Goal: Task Accomplishment & Management: Manage account settings

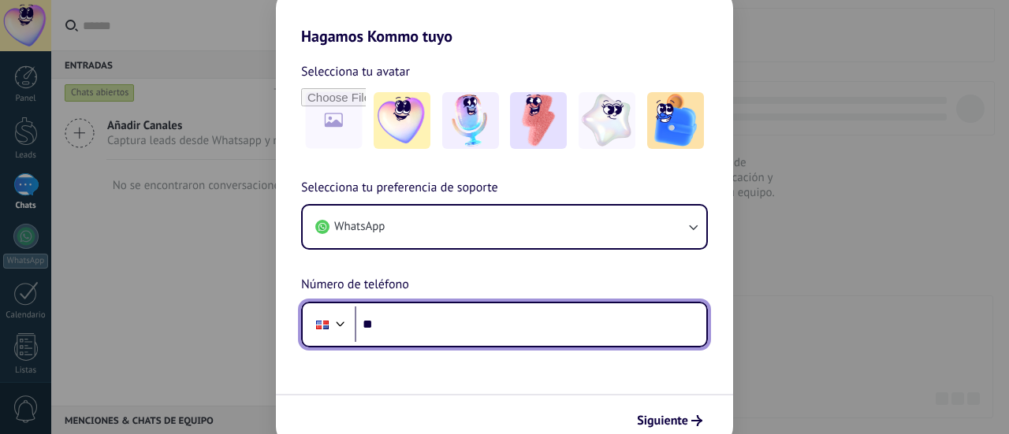
click at [443, 326] on input "**" at bounding box center [531, 325] width 352 height 36
type input "**********"
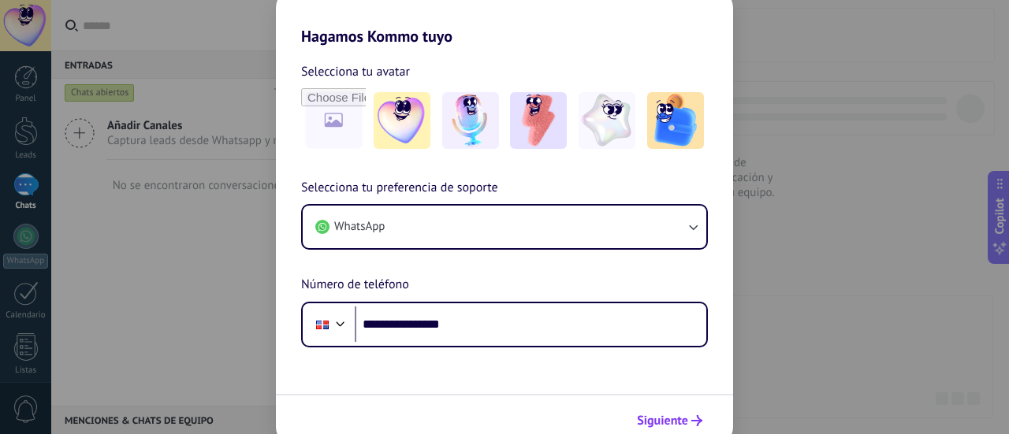
click at [683, 423] on span "Siguiente" at bounding box center [662, 421] width 51 height 11
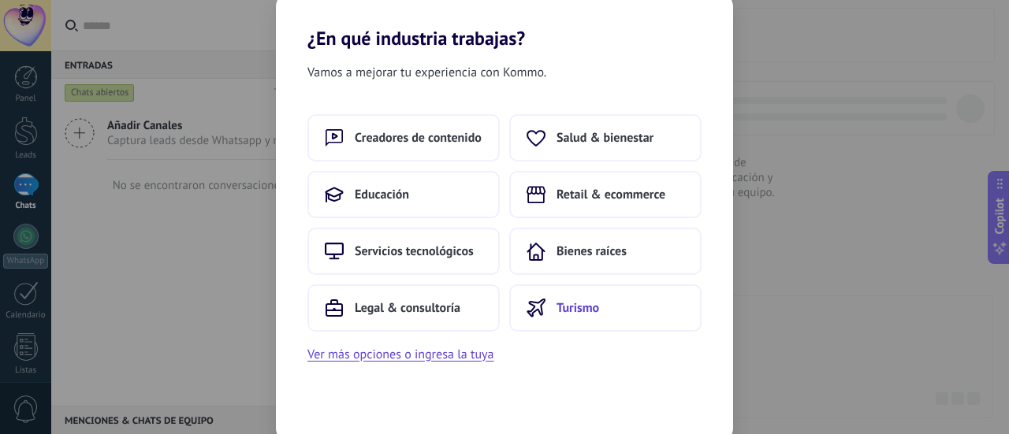
click at [587, 307] on span "Turismo" at bounding box center [578, 308] width 43 height 16
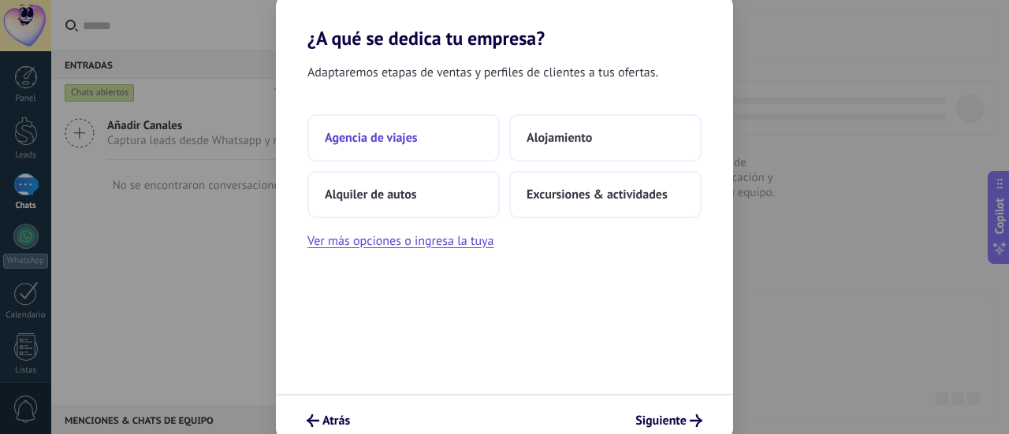
click at [362, 127] on button "Agencia de viajes" at bounding box center [404, 137] width 192 height 47
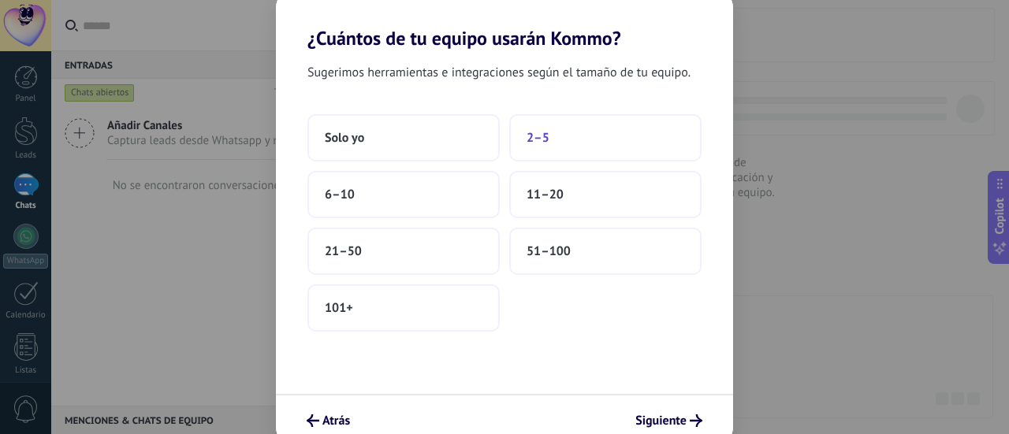
click at [552, 136] on button "2–5" at bounding box center [605, 137] width 192 height 47
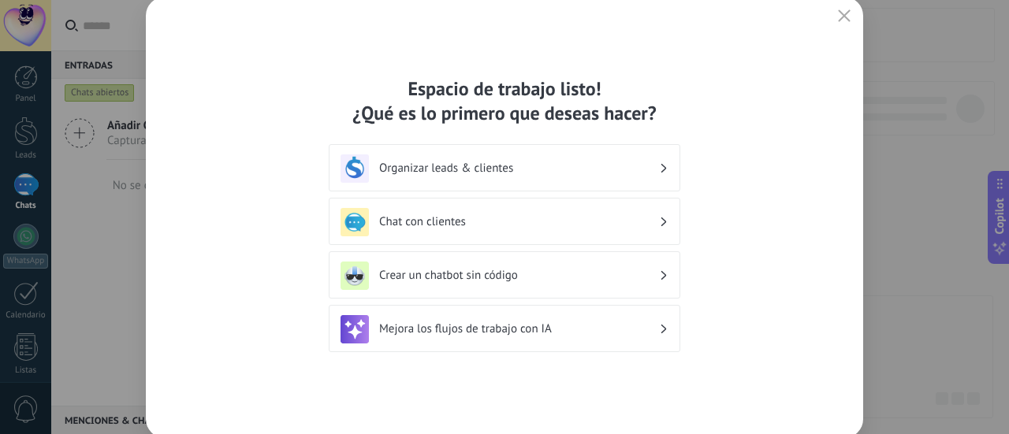
click at [509, 172] on h3 "Organizar leads & clientes" at bounding box center [519, 168] width 280 height 15
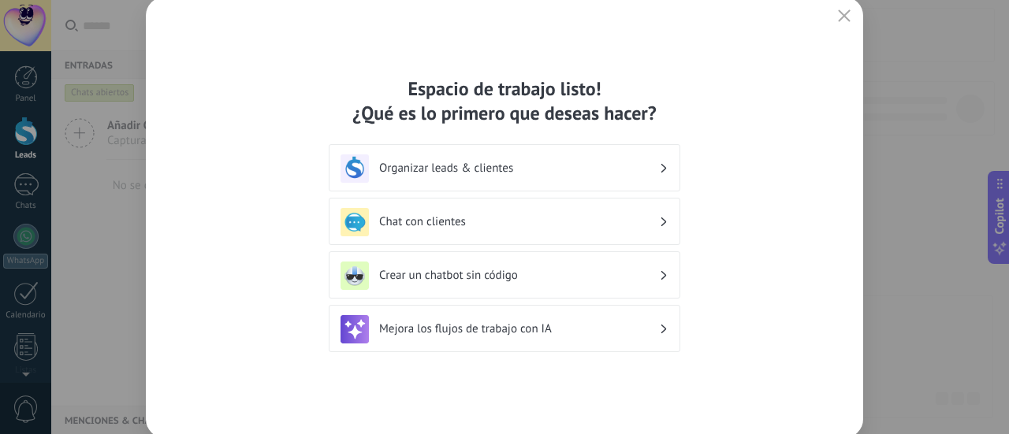
click at [475, 228] on h3 "Chat con clientes" at bounding box center [519, 221] width 280 height 15
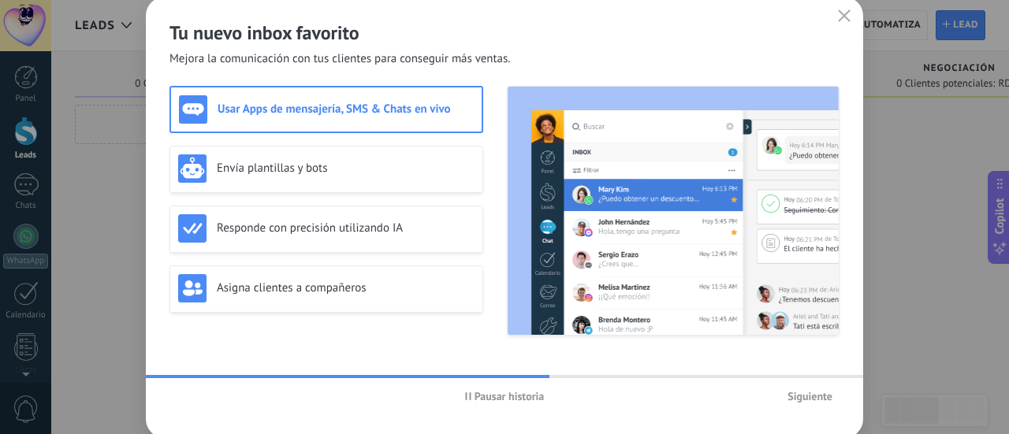
click at [810, 402] on span "Siguiente" at bounding box center [810, 396] width 45 height 11
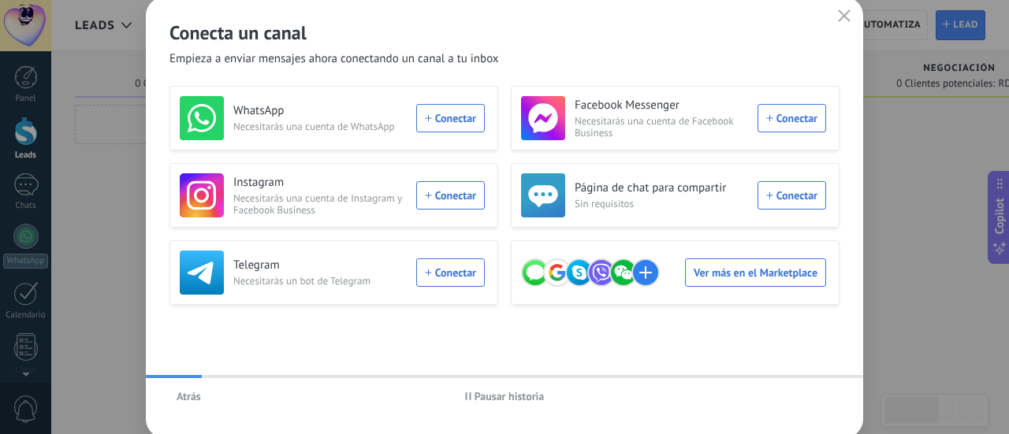
click at [810, 402] on div "Atrás Pausar historia" at bounding box center [505, 396] width 718 height 36
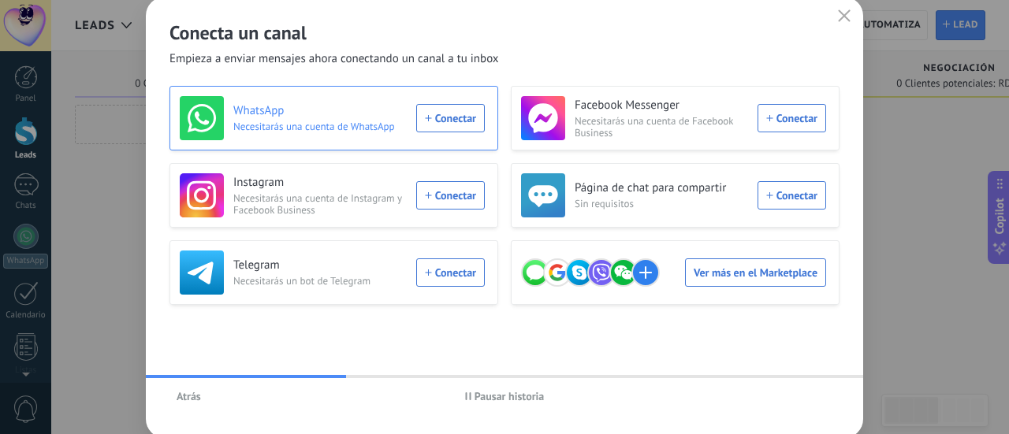
click at [449, 114] on div "WhatsApp Necesitarás una cuenta de WhatsApp Conectar" at bounding box center [332, 118] width 305 height 44
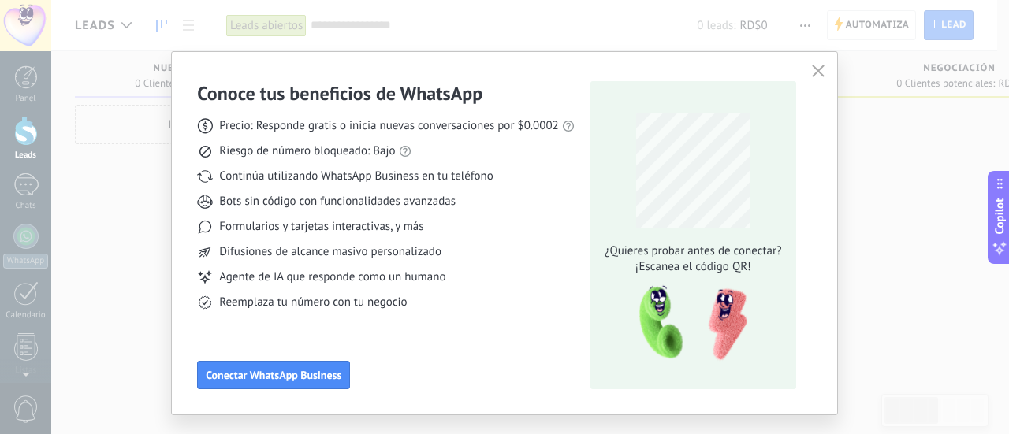
scroll to position [32, 0]
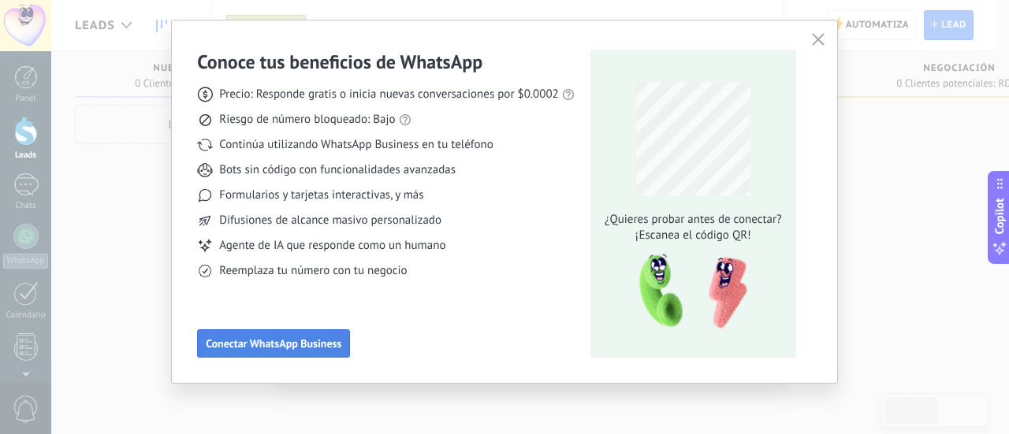
click at [319, 345] on span "Conectar WhatsApp Business" at bounding box center [274, 343] width 136 height 11
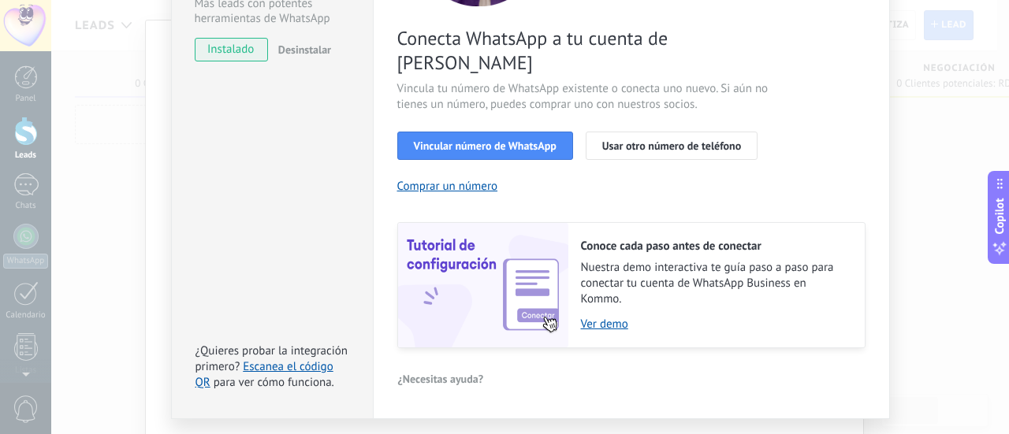
scroll to position [248, 0]
click at [471, 131] on button "Vincular número de WhatsApp" at bounding box center [485, 145] width 176 height 28
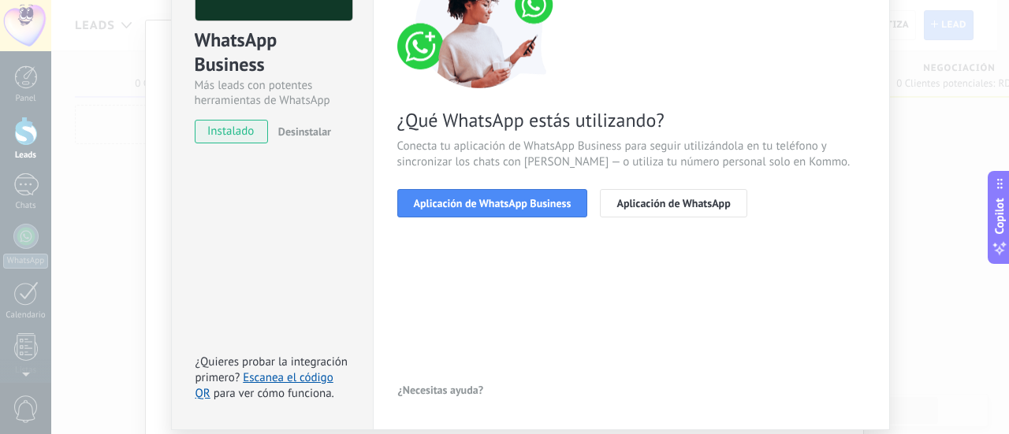
scroll to position [164, 0]
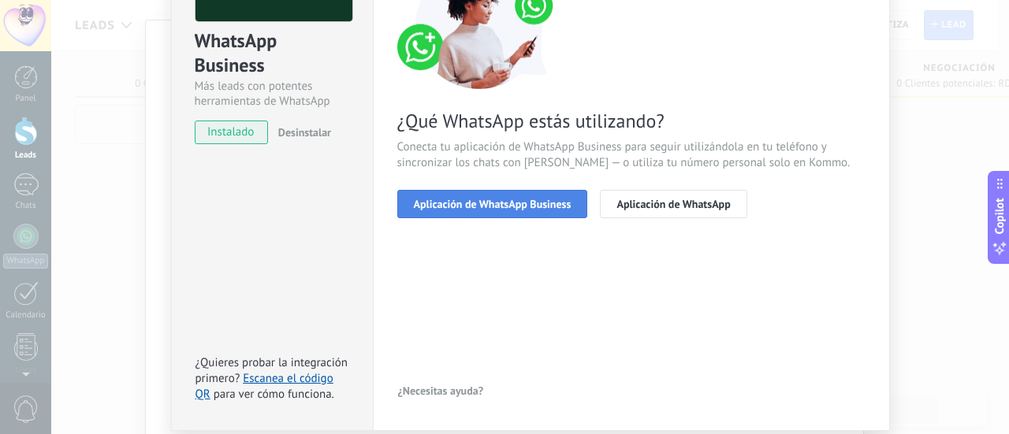
click at [495, 205] on span "Aplicación de WhatsApp Business" at bounding box center [493, 204] width 158 height 11
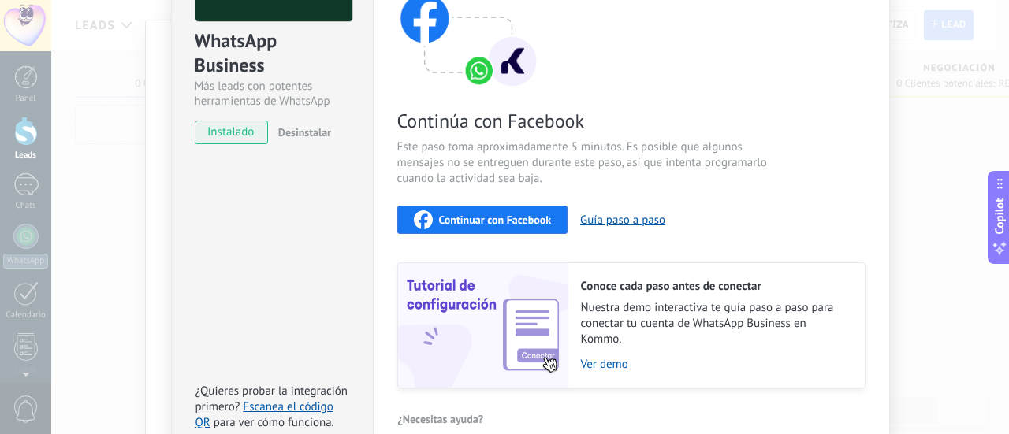
scroll to position [246, 0]
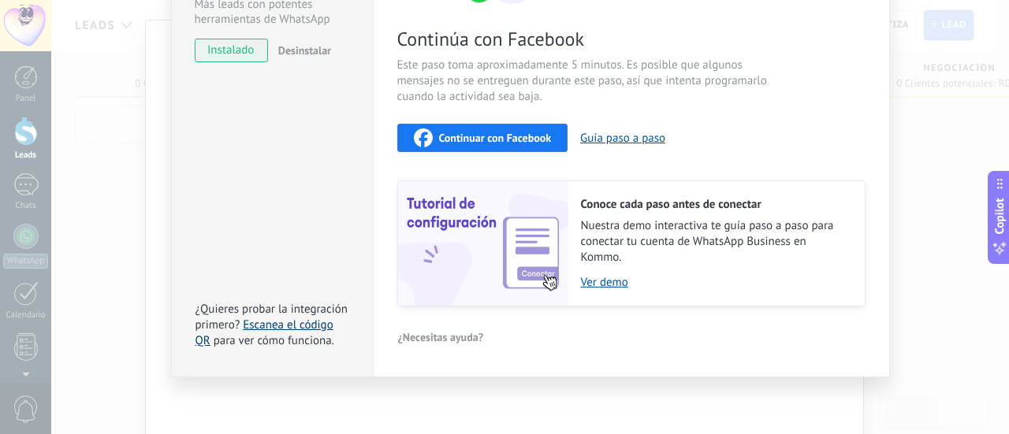
click at [295, 319] on link "Escanea el código QR" at bounding box center [265, 333] width 138 height 31
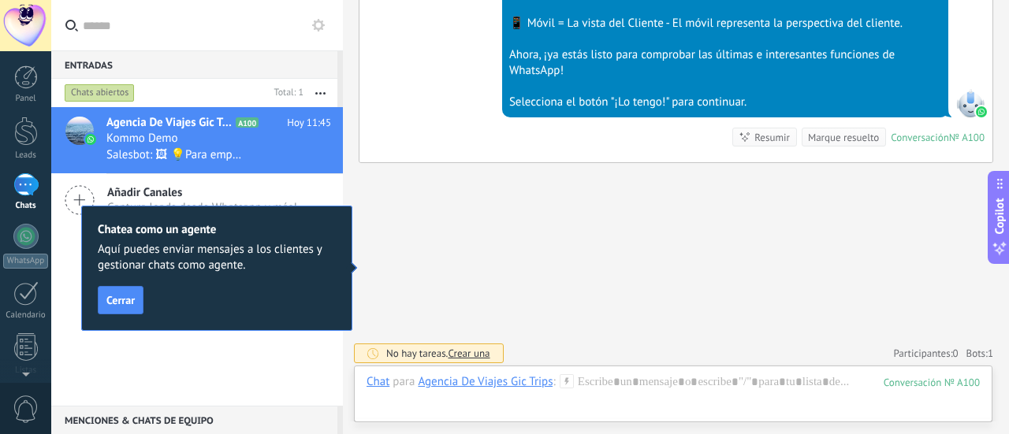
scroll to position [517, 0]
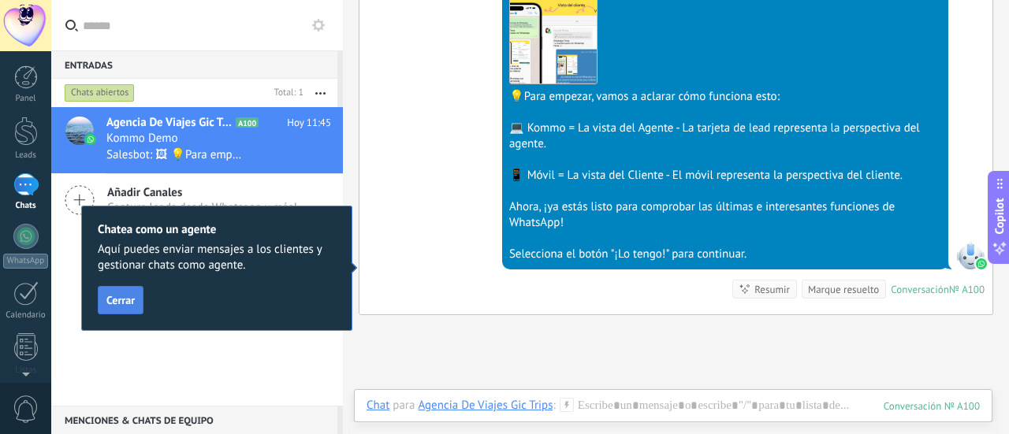
click at [127, 300] on span "Cerrar" at bounding box center [120, 300] width 28 height 11
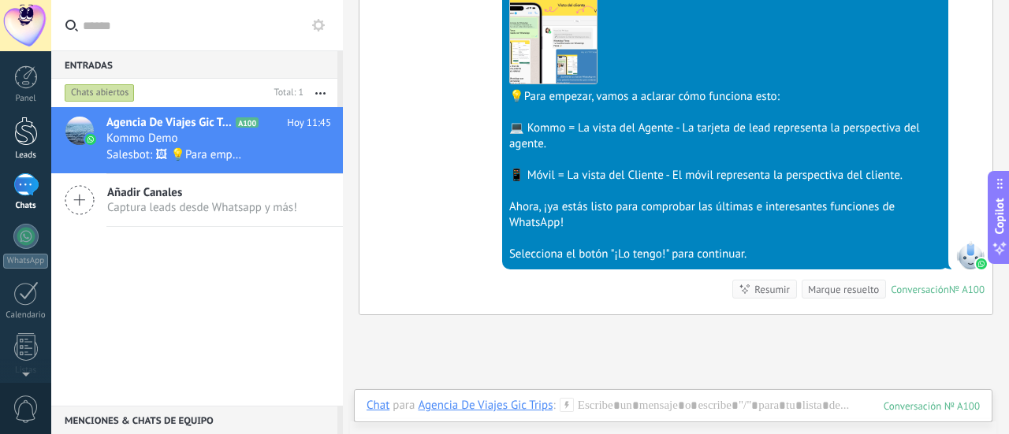
click at [27, 146] on link "Leads" at bounding box center [25, 139] width 51 height 44
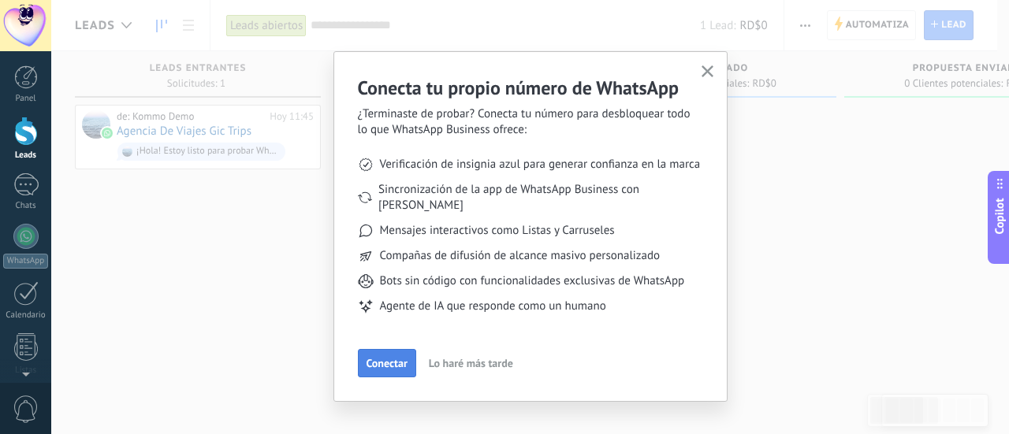
click at [393, 358] on span "Conectar" at bounding box center [387, 363] width 41 height 11
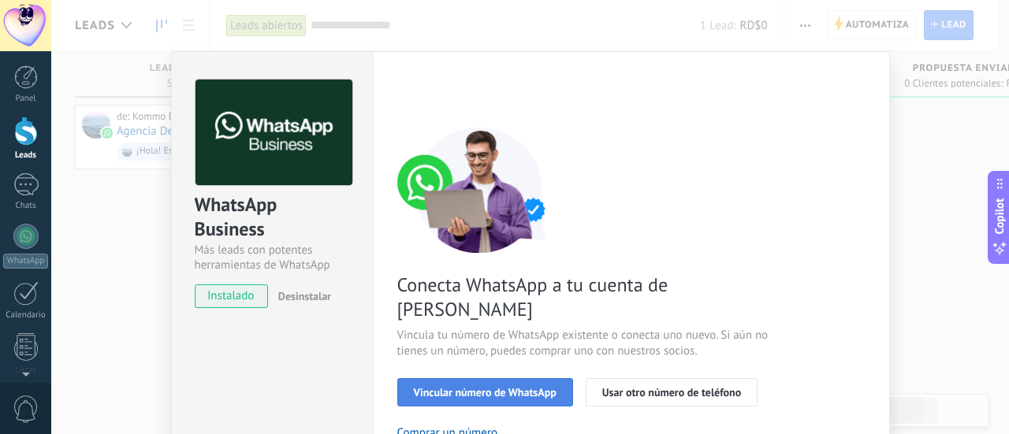
click at [467, 387] on span "Vincular número de WhatsApp" at bounding box center [485, 392] width 143 height 11
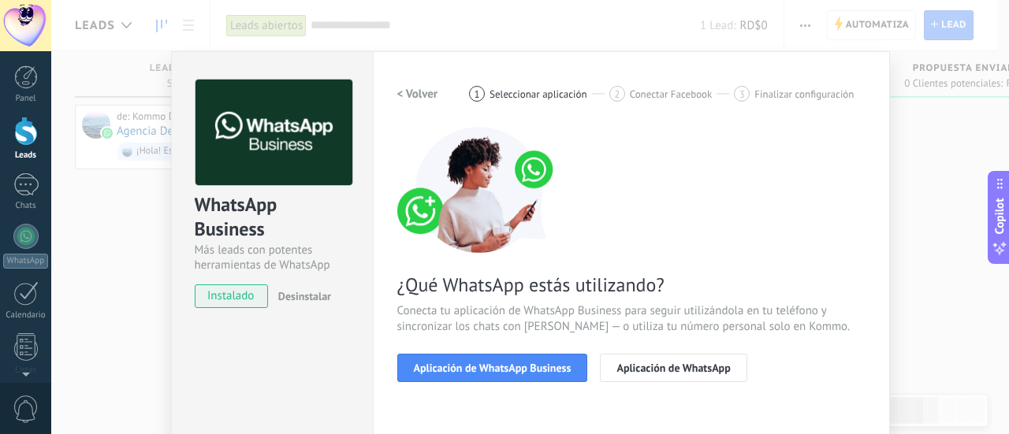
scroll to position [146, 0]
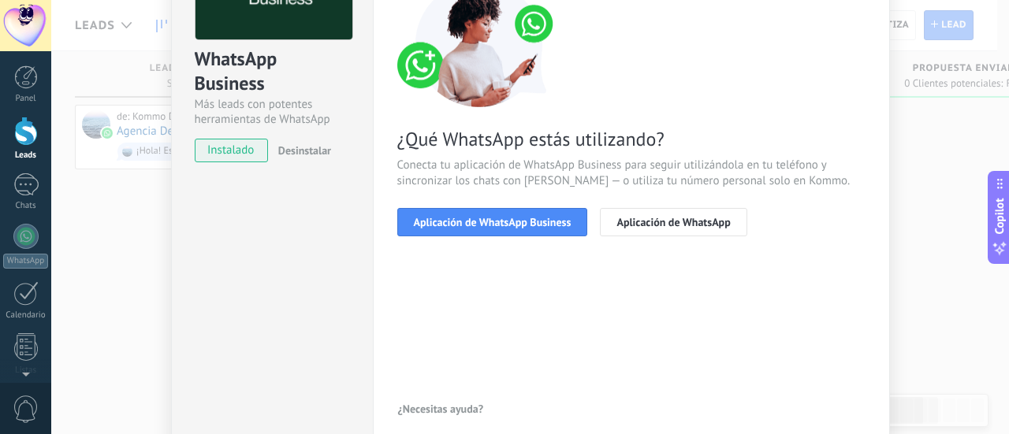
click at [437, 239] on div "< Volver 1 Seleccionar aplicación 2 Conectar Facebook 3 Finalizar configuración…" at bounding box center [631, 95] width 468 height 322
click at [422, 225] on span "Aplicación de WhatsApp Business" at bounding box center [493, 222] width 158 height 11
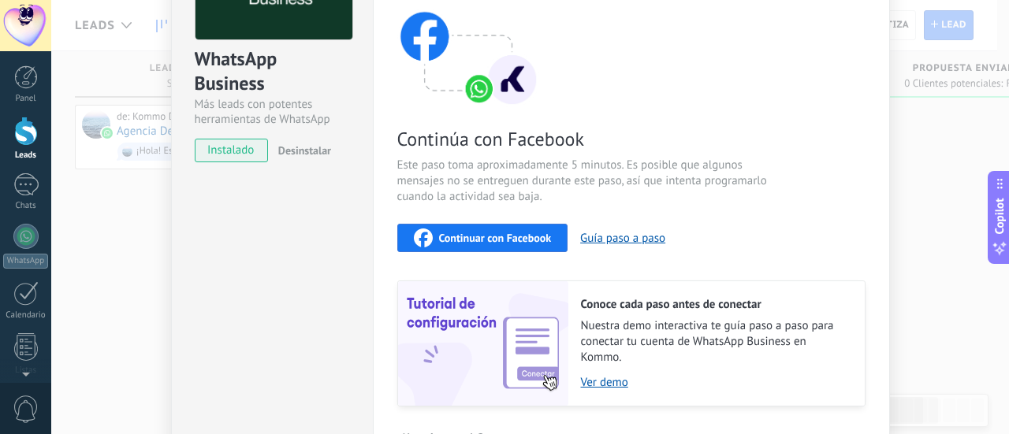
click at [429, 232] on div "Continuar con Facebook" at bounding box center [483, 238] width 138 height 19
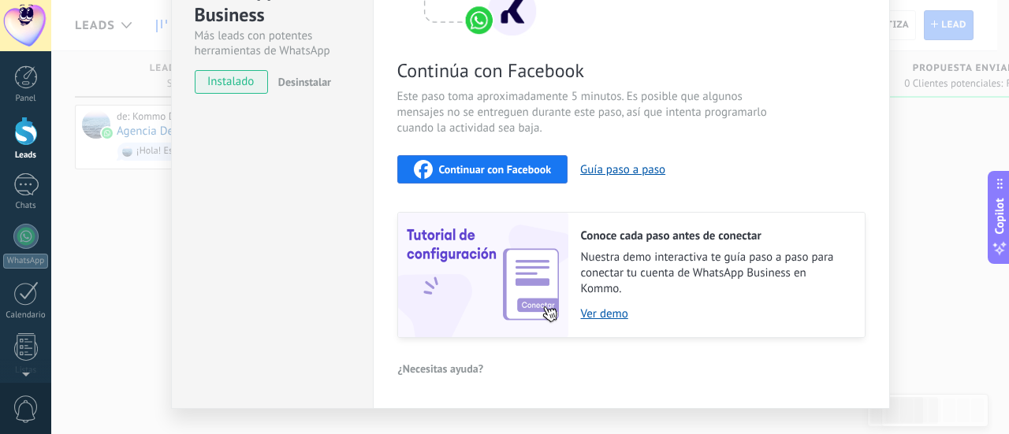
scroll to position [218, 0]
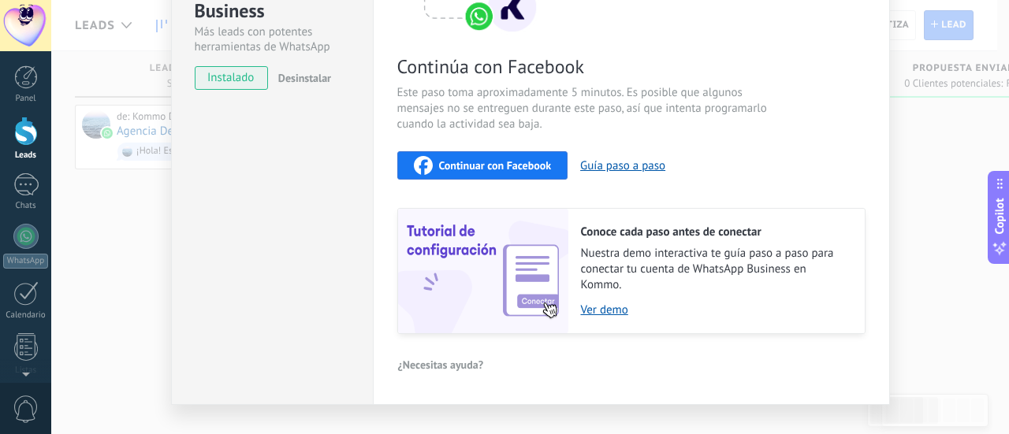
click at [458, 173] on button "Continuar con Facebook" at bounding box center [482, 165] width 171 height 28
